Goal: Task Accomplishment & Management: Use online tool/utility

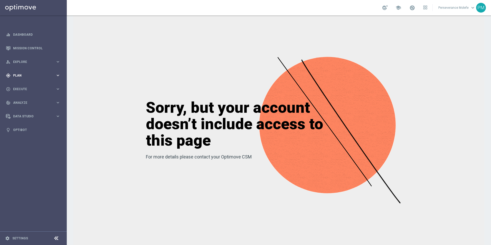
click at [44, 76] on span "Plan" at bounding box center [34, 75] width 42 height 3
click at [24, 100] on span "Templates" at bounding box center [32, 101] width 37 height 3
click at [25, 109] on link "Optimail" at bounding box center [35, 109] width 38 height 4
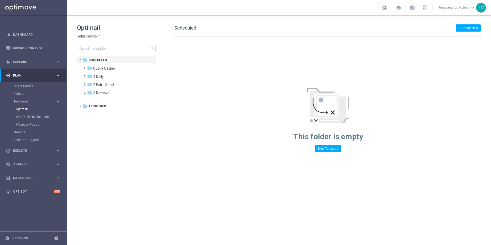
click at [89, 34] on span "Joka Casino" at bounding box center [87, 36] width 20 height 5
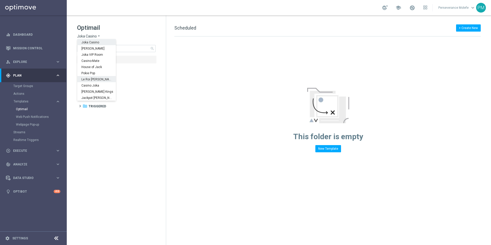
click at [0, 0] on span "Le Roi [PERSON_NAME]" at bounding box center [0, 0] width 0 height 0
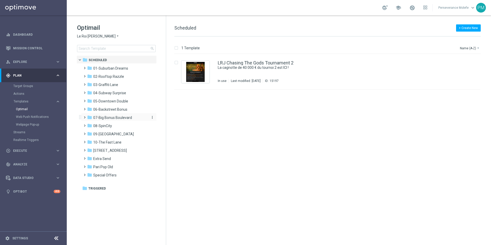
click at [125, 118] on span "07-Big Bonus Boulevard" at bounding box center [112, 117] width 39 height 5
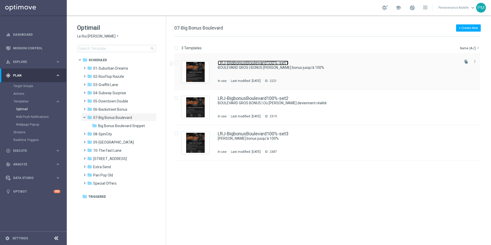
click at [276, 64] on link "LRJ-BigbonusBoulevard100%-set1" at bounding box center [253, 63] width 71 height 5
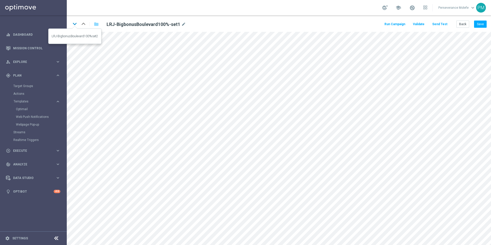
click at [76, 23] on icon "keyboard_arrow_down" at bounding box center [75, 24] width 8 height 8
click at [76, 26] on icon "keyboard_arrow_down" at bounding box center [75, 24] width 8 height 8
click at [467, 24] on button "Back" at bounding box center [463, 24] width 13 height 7
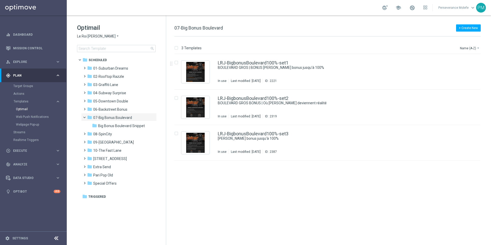
click at [103, 31] on h1 "Optimail" at bounding box center [116, 28] width 79 height 8
click at [116, 34] on icon "arrow_drop_down" at bounding box center [118, 36] width 4 height 5
click at [95, 83] on div "Casino Joka" at bounding box center [96, 85] width 39 height 6
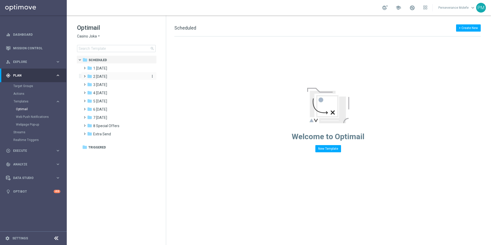
click at [116, 74] on div "folder 2 [DATE]" at bounding box center [116, 77] width 59 height 6
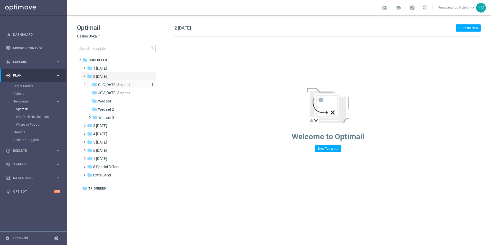
click at [114, 85] on span "CJC [DATE] Snippet" at bounding box center [114, 84] width 32 height 5
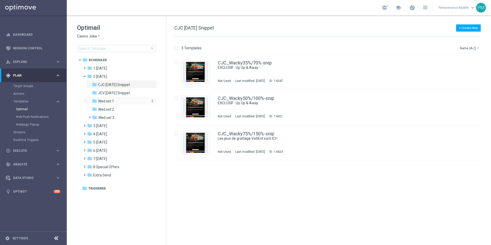
click at [118, 102] on div "folder Wed set 1" at bounding box center [119, 101] width 55 height 6
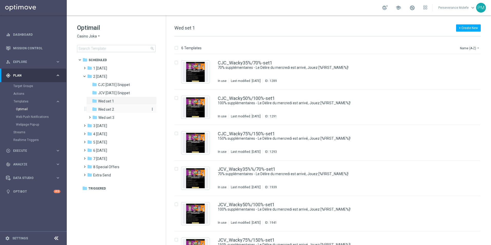
click at [125, 107] on div "folder Wed set 2" at bounding box center [119, 110] width 55 height 6
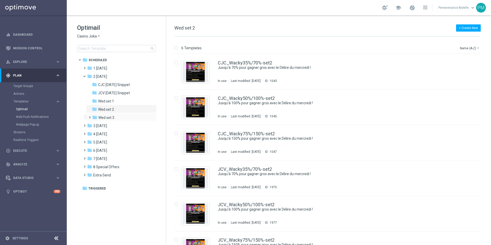
click at [125, 113] on div "folder Wed set 3 more_vert" at bounding box center [121, 117] width 70 height 8
click at [130, 95] on span "JCV [DATE] Snippet" at bounding box center [114, 93] width 32 height 5
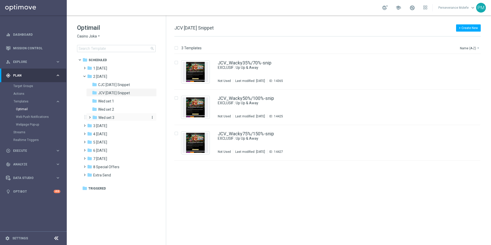
click at [121, 118] on div "folder Wed set 3" at bounding box center [119, 118] width 55 height 6
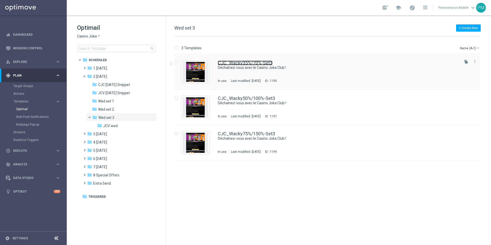
click at [228, 64] on link "CJC_Wacky35%/70%-Set3" at bounding box center [245, 63] width 55 height 5
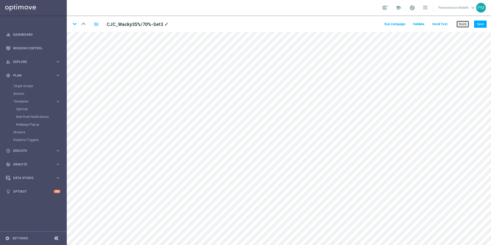
click at [468, 24] on button "Back" at bounding box center [463, 24] width 13 height 7
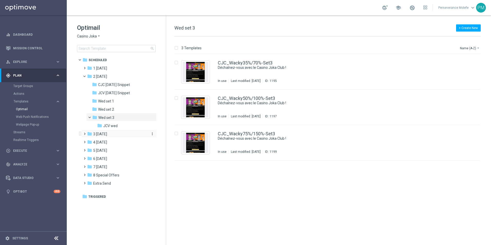
click at [112, 137] on div "folder 3 [DATE]" at bounding box center [116, 134] width 59 height 6
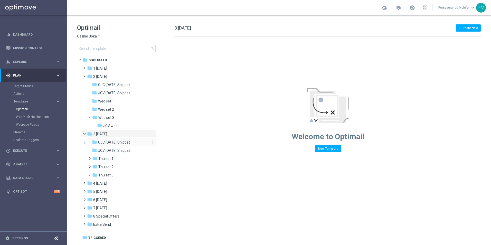
click at [122, 140] on span "CJC [DATE] Snippet" at bounding box center [114, 142] width 32 height 5
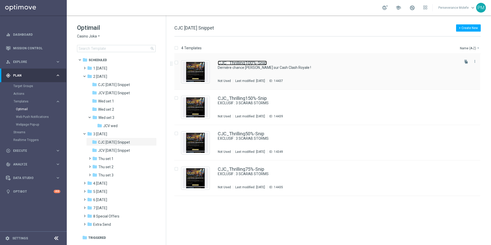
click at [253, 61] on link "CJC_Thrilling100%-Snip" at bounding box center [242, 63] width 49 height 5
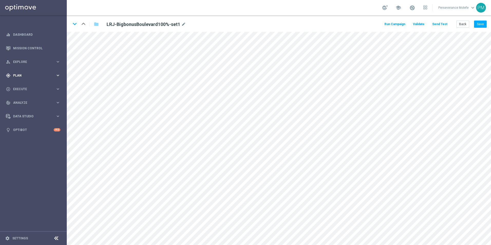
click at [32, 78] on div "gps_fixed Plan" at bounding box center [31, 75] width 50 height 5
click at [23, 101] on span "Templates" at bounding box center [32, 101] width 37 height 3
click at [25, 108] on link "Optimail" at bounding box center [35, 109] width 38 height 4
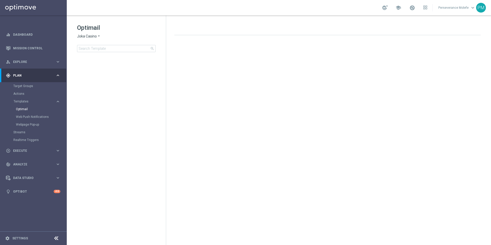
click at [95, 35] on span "Joka Casino" at bounding box center [87, 36] width 20 height 5
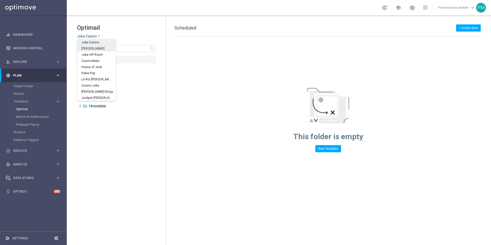
click at [0, 0] on span "[PERSON_NAME]" at bounding box center [0, 0] width 0 height 0
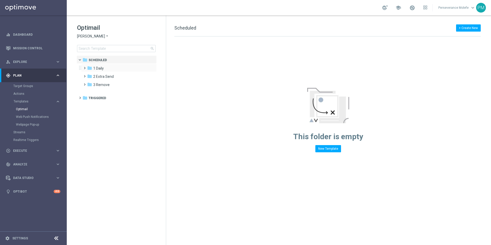
click at [104, 65] on div "folder 1 Daily more_vert" at bounding box center [119, 68] width 76 height 8
click at [106, 68] on div "folder 1 Daily" at bounding box center [116, 69] width 59 height 6
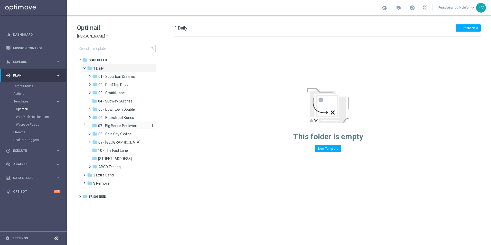
click at [127, 125] on span "07 - Big Bonus Boulevard" at bounding box center [118, 126] width 40 height 5
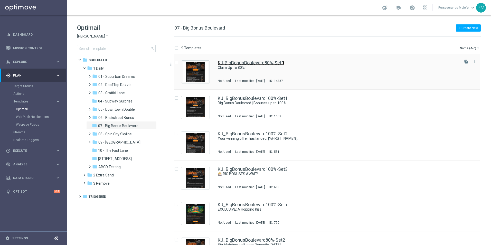
click at [242, 65] on link "KJ-BigBonusBoulevard80%-Set1" at bounding box center [251, 63] width 66 height 5
